Goal: Obtain resource: Download file/media

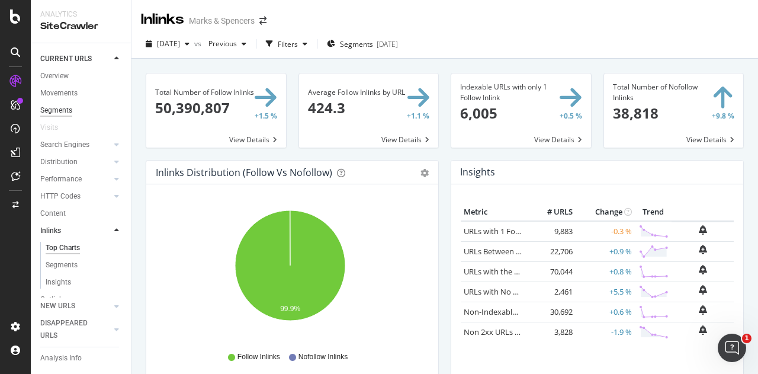
click at [68, 106] on div "Segments" at bounding box center [56, 110] width 32 height 12
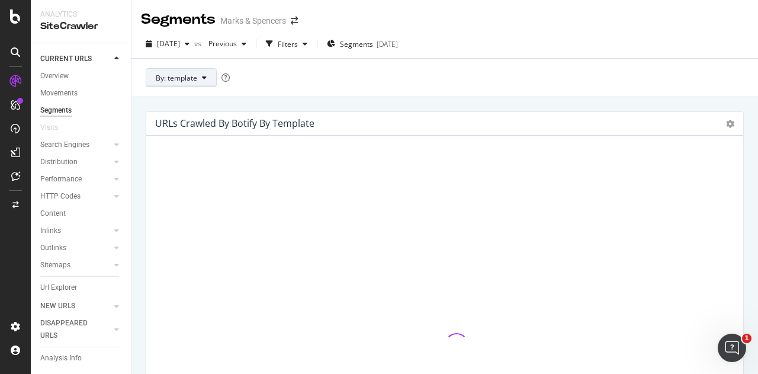
click at [207, 85] on button "By: template" at bounding box center [181, 77] width 71 height 19
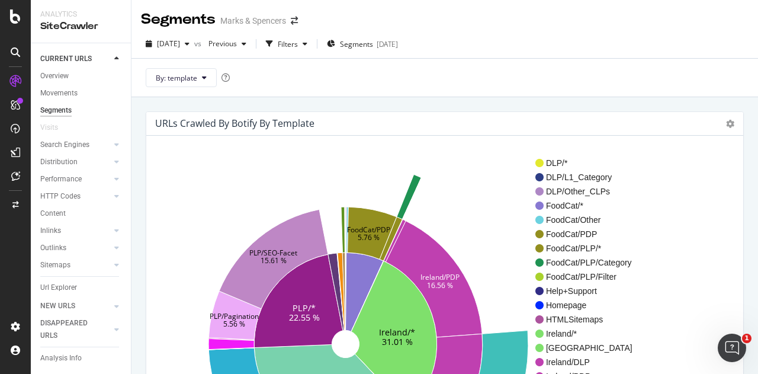
click at [377, 76] on div "By: template" at bounding box center [444, 77] width 627 height 38
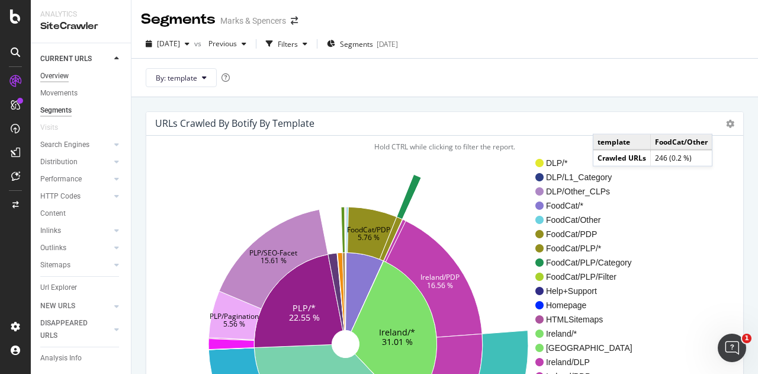
click at [50, 79] on div "Overview" at bounding box center [54, 76] width 28 height 12
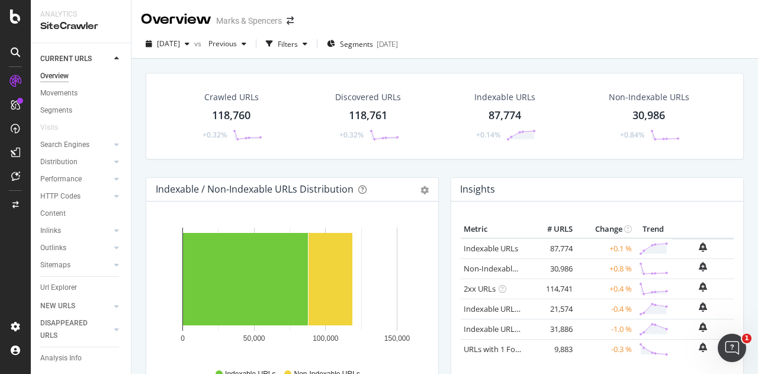
click at [377, 110] on div "87,774" at bounding box center [505, 115] width 33 height 15
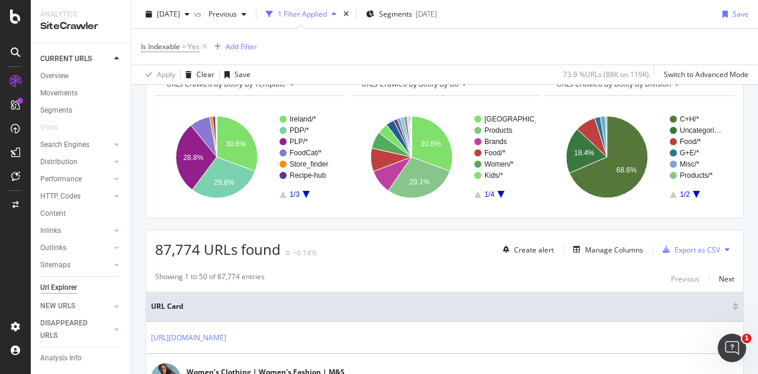
scroll to position [57, 0]
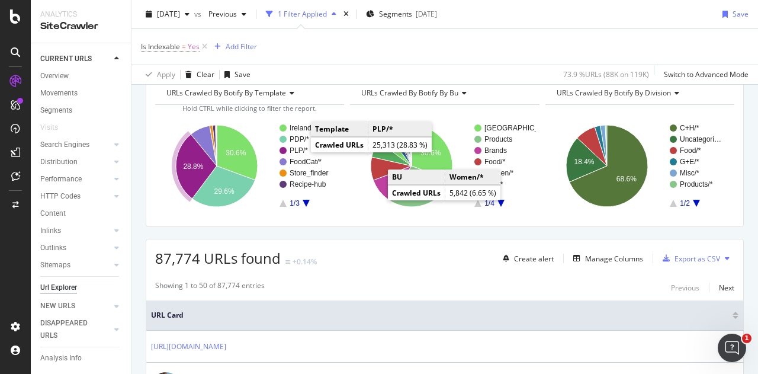
click at [294, 146] on text "PLP/*" at bounding box center [299, 150] width 18 height 8
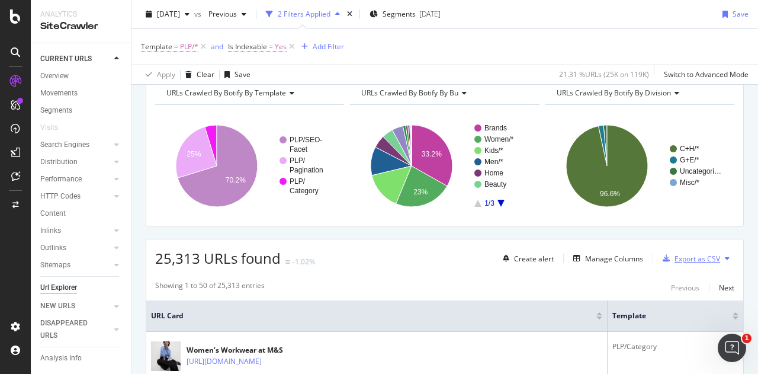
click at [377, 256] on div "Export as CSV" at bounding box center [698, 258] width 46 height 10
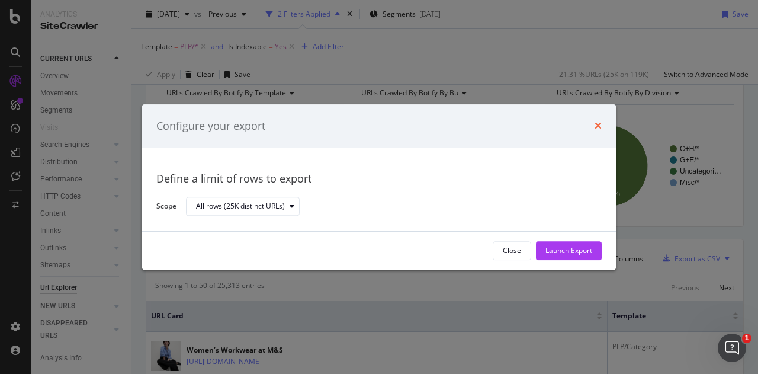
click at [377, 126] on icon "times" at bounding box center [598, 125] width 7 height 9
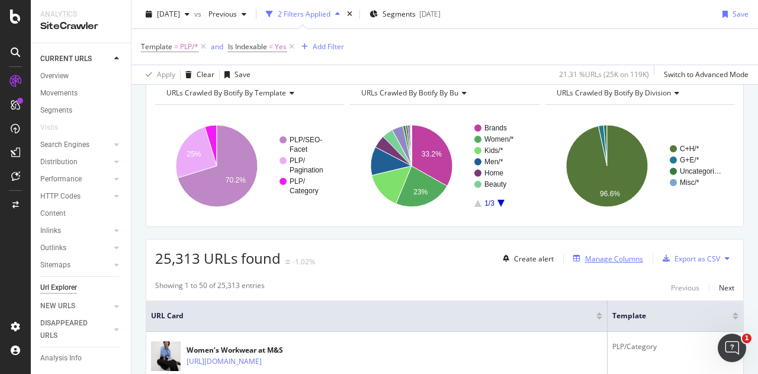
click at [377, 255] on div "Manage Columns" at bounding box center [614, 258] width 58 height 10
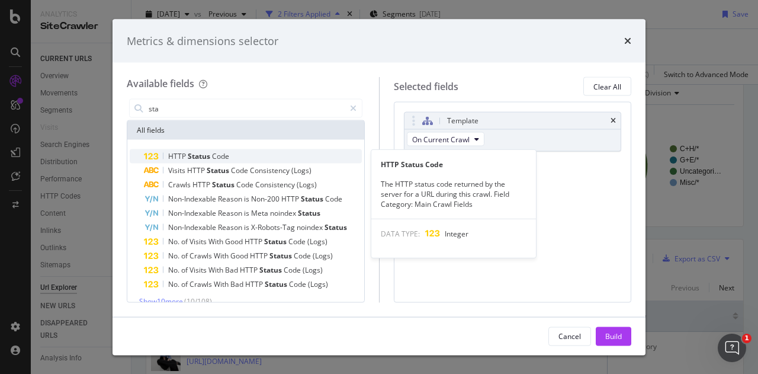
type input "sta"
click at [210, 153] on span "Status" at bounding box center [200, 156] width 24 height 10
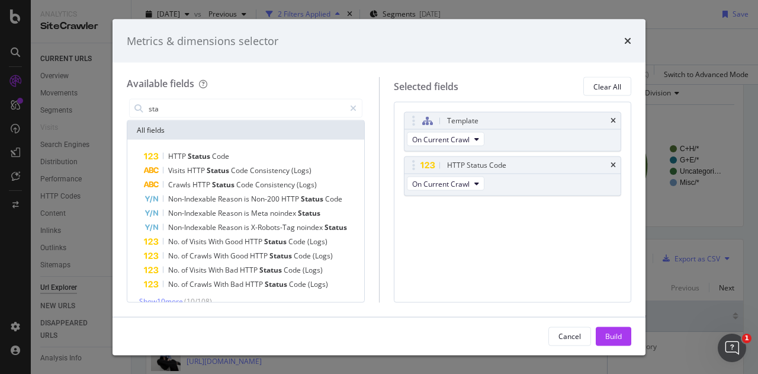
click at [377, 229] on div "Template On Current Crawl HTTP Status Code On Current Crawl You can use this fi…" at bounding box center [513, 202] width 238 height 200
click at [377, 332] on div "Build" at bounding box center [613, 335] width 17 height 10
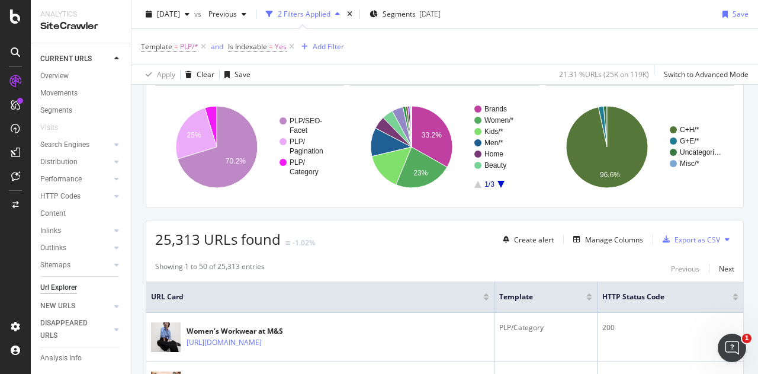
scroll to position [70, 0]
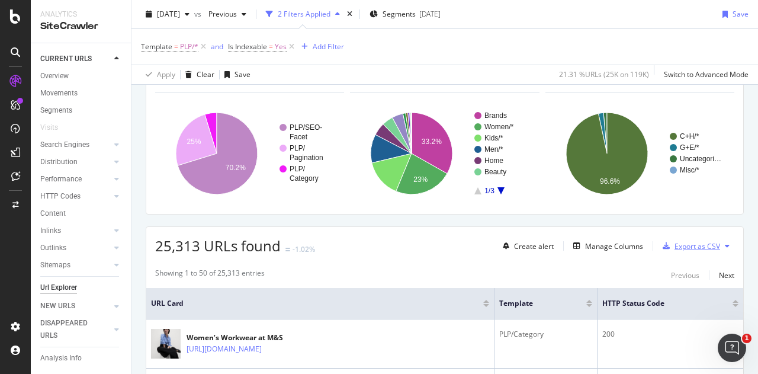
click at [377, 243] on div "Export as CSV" at bounding box center [698, 246] width 46 height 10
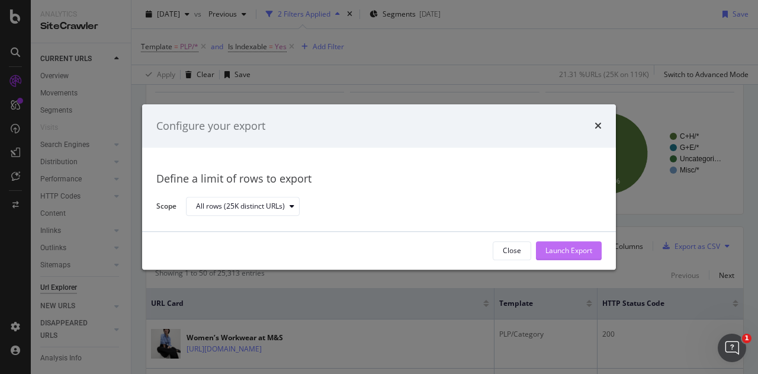
click at [377, 252] on button "Launch Export" at bounding box center [569, 250] width 66 height 19
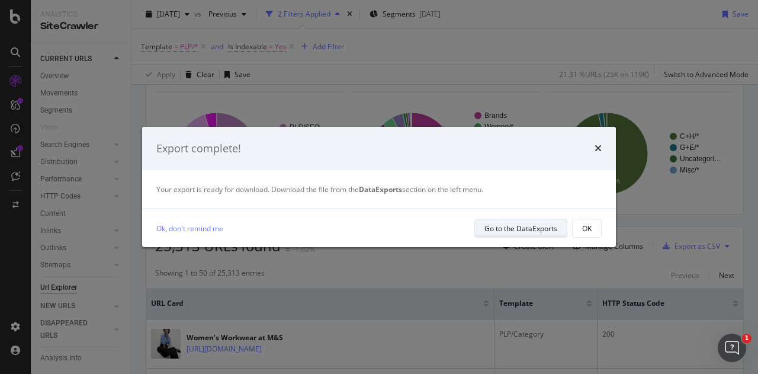
click at [377, 228] on div "Go to the DataExports" at bounding box center [520, 228] width 73 height 10
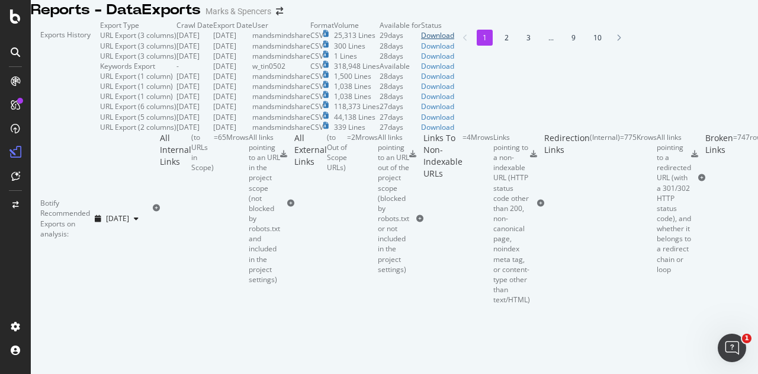
click at [377, 40] on div "Download" at bounding box center [437, 35] width 33 height 10
